Goal: Check status: Check status

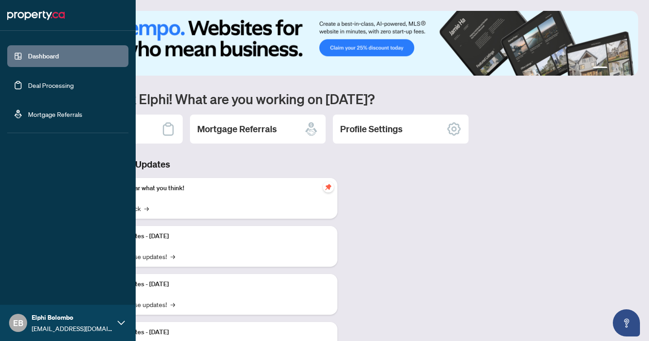
click at [28, 84] on link "Deal Processing" at bounding box center [51, 85] width 46 height 8
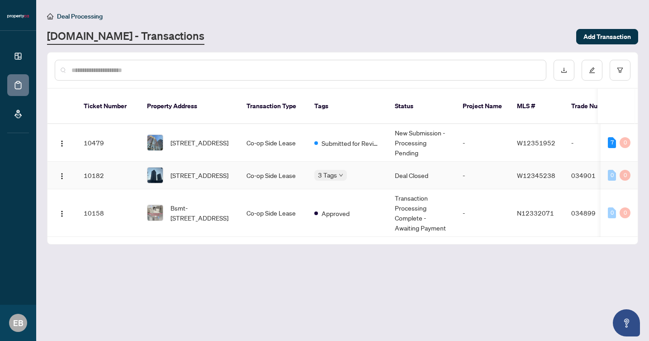
click at [429, 166] on td "Deal Closed" at bounding box center [422, 175] width 68 height 28
click at [382, 168] on td "3 Tags" at bounding box center [347, 175] width 81 height 28
